Goal: Check status: Check status

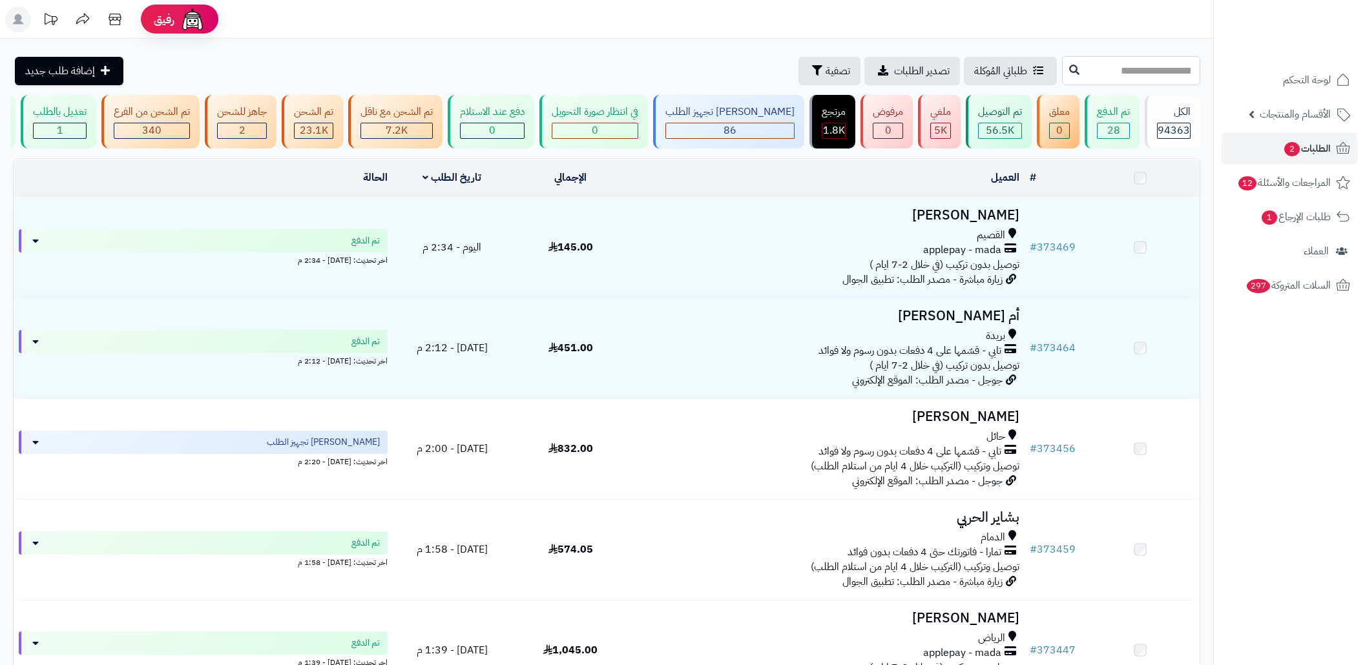
click at [1117, 79] on input "text" at bounding box center [1131, 70] width 138 height 29
paste input "******"
type input "******"
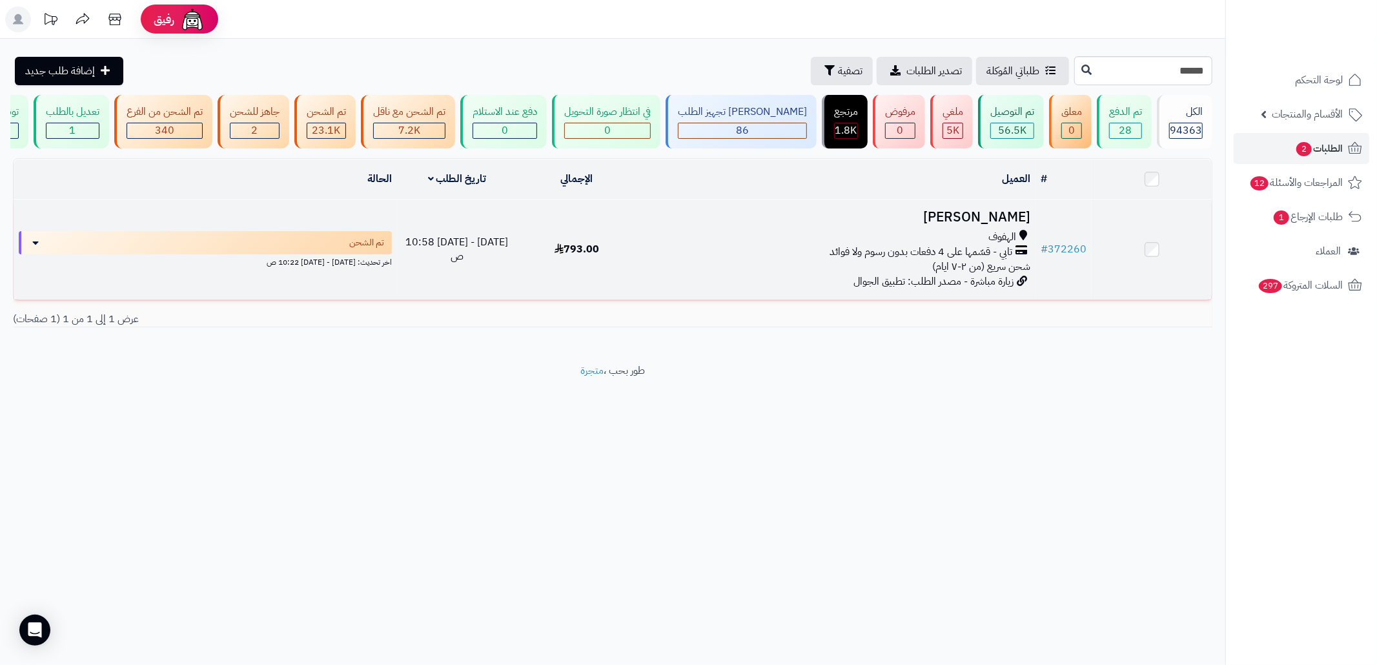
click at [819, 257] on div "تابي - قسّمها على 4 دفعات بدون رسوم ولا فوائد" at bounding box center [836, 252] width 389 height 15
